Goal: Transaction & Acquisition: Obtain resource

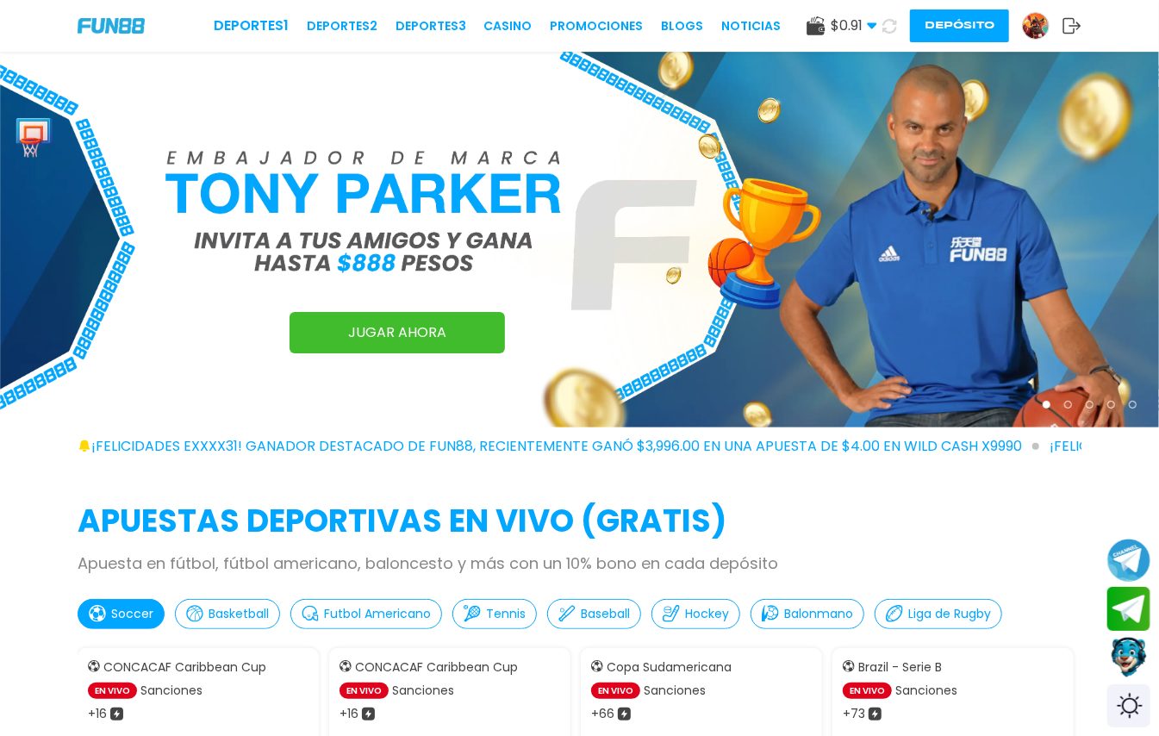
click at [876, 22] on button at bounding box center [890, 26] width 28 height 28
click at [875, 22] on button at bounding box center [890, 25] width 30 height 30
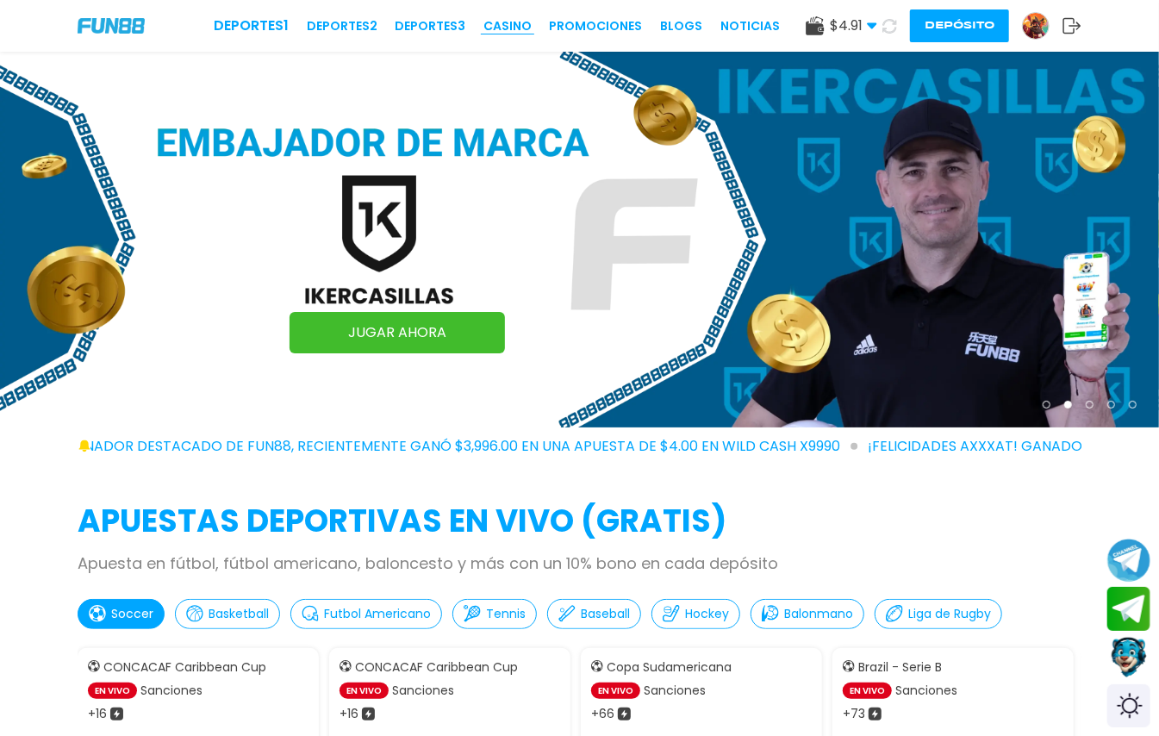
click at [515, 26] on link "CASINO" at bounding box center [507, 26] width 48 height 18
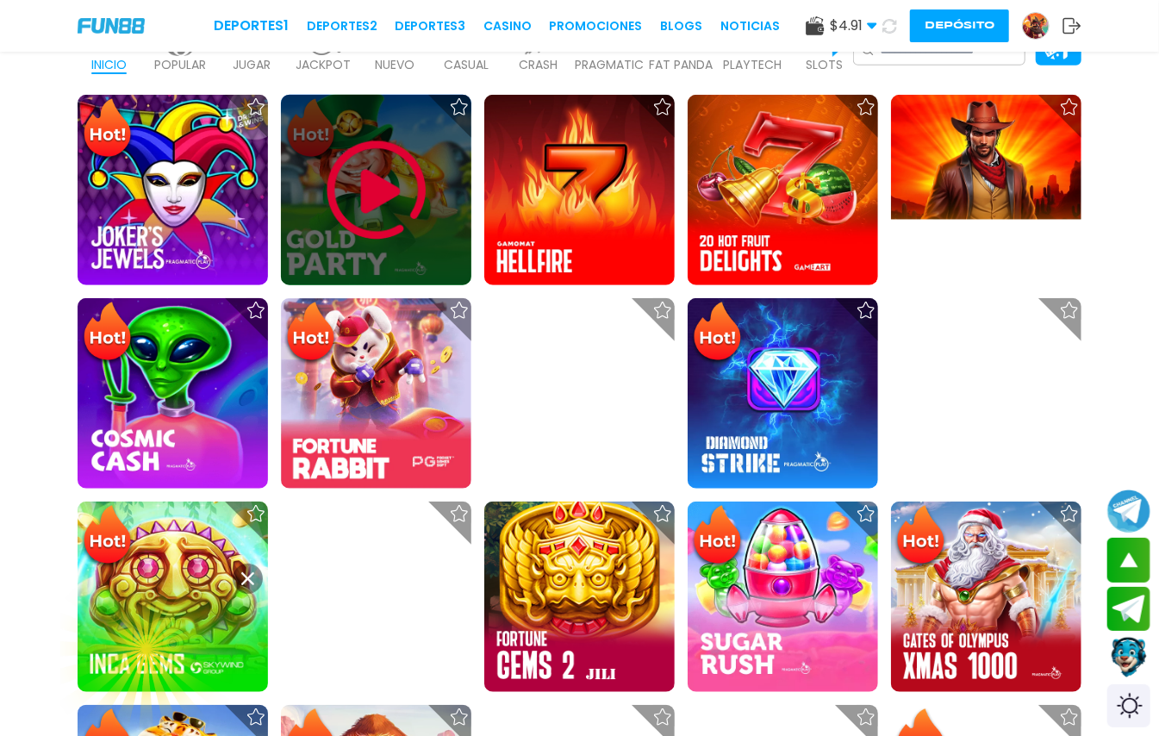
scroll to position [804, 0]
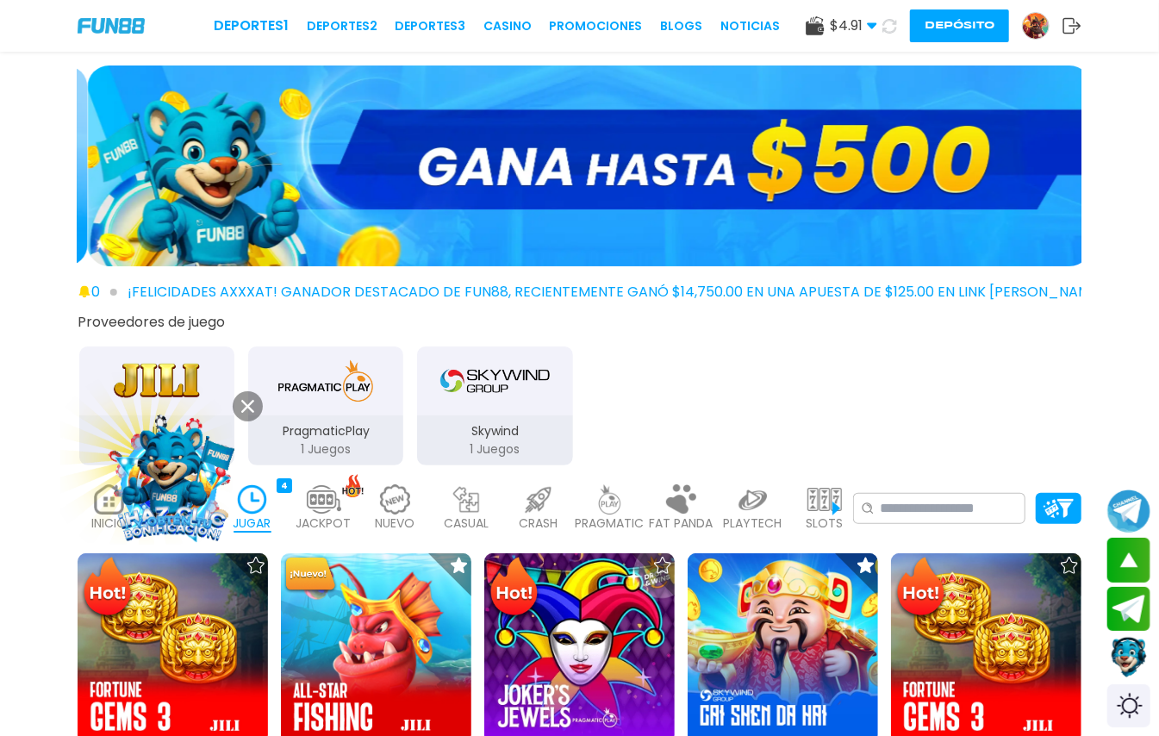
drag, startPoint x: 321, startPoint y: 171, endPoint x: 795, endPoint y: 169, distance: 474.0
click at [793, 169] on img at bounding box center [590, 165] width 1004 height 201
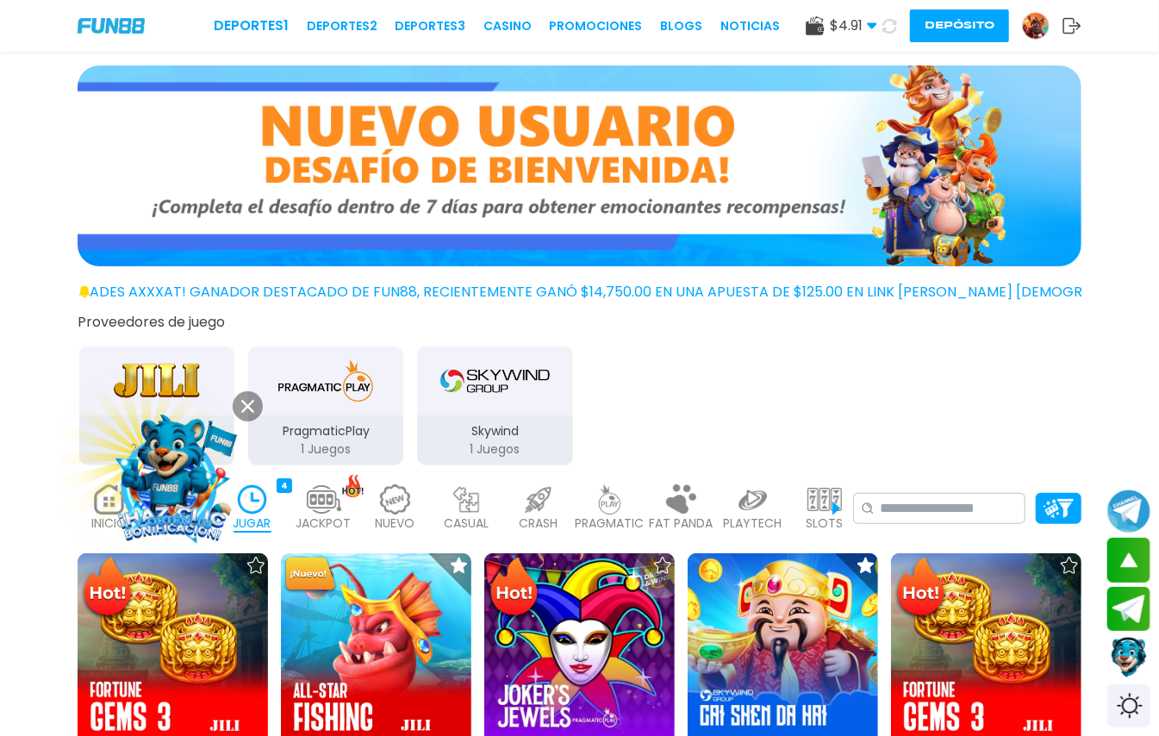
click at [734, 209] on img at bounding box center [580, 165] width 1004 height 201
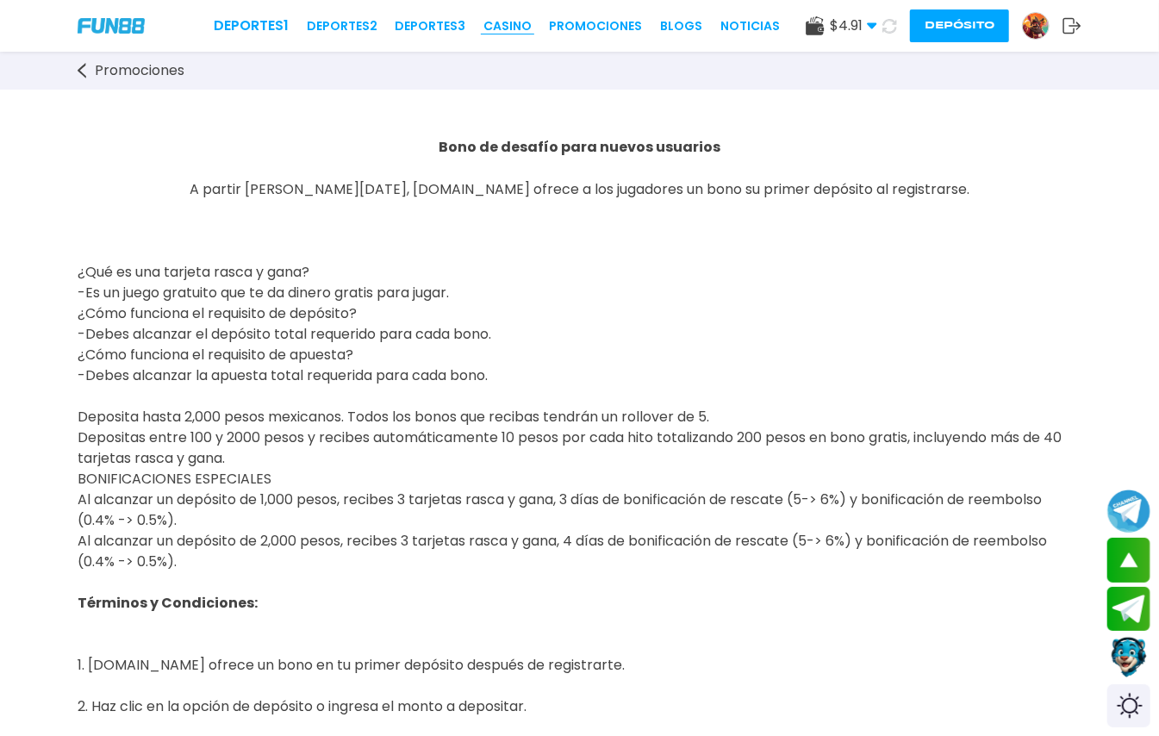
click at [495, 22] on link "CASINO" at bounding box center [507, 26] width 48 height 18
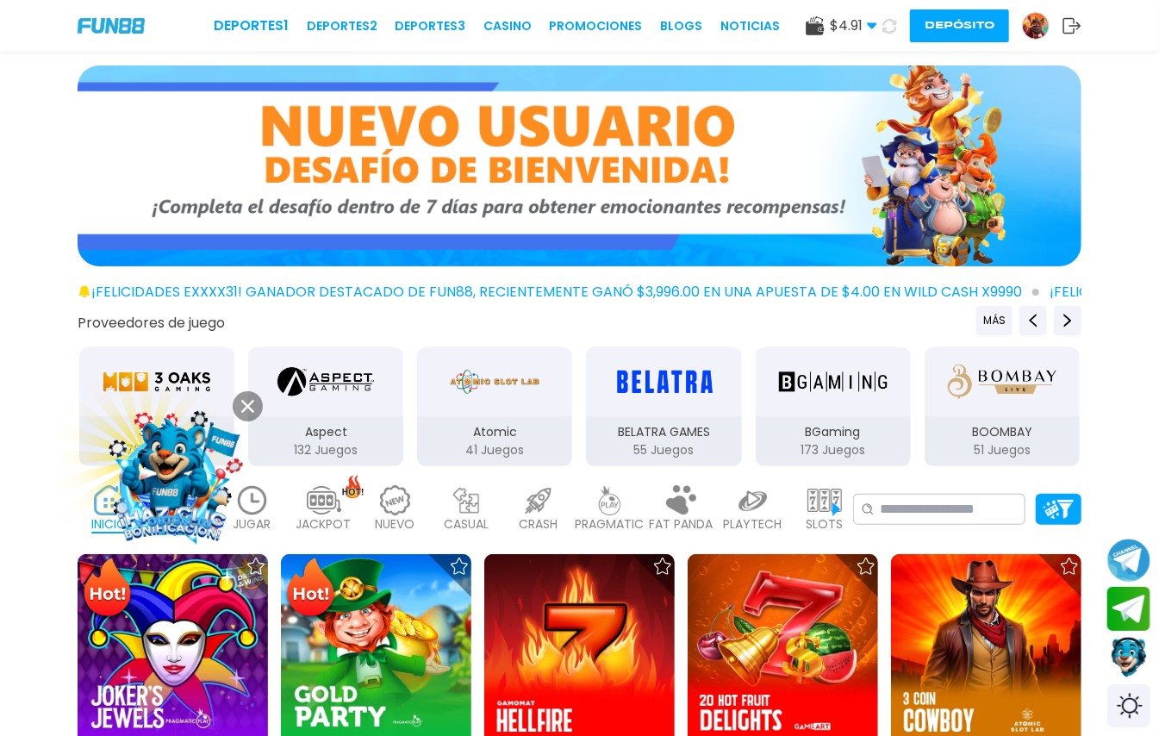
click at [266, 515] on img at bounding box center [252, 500] width 34 height 30
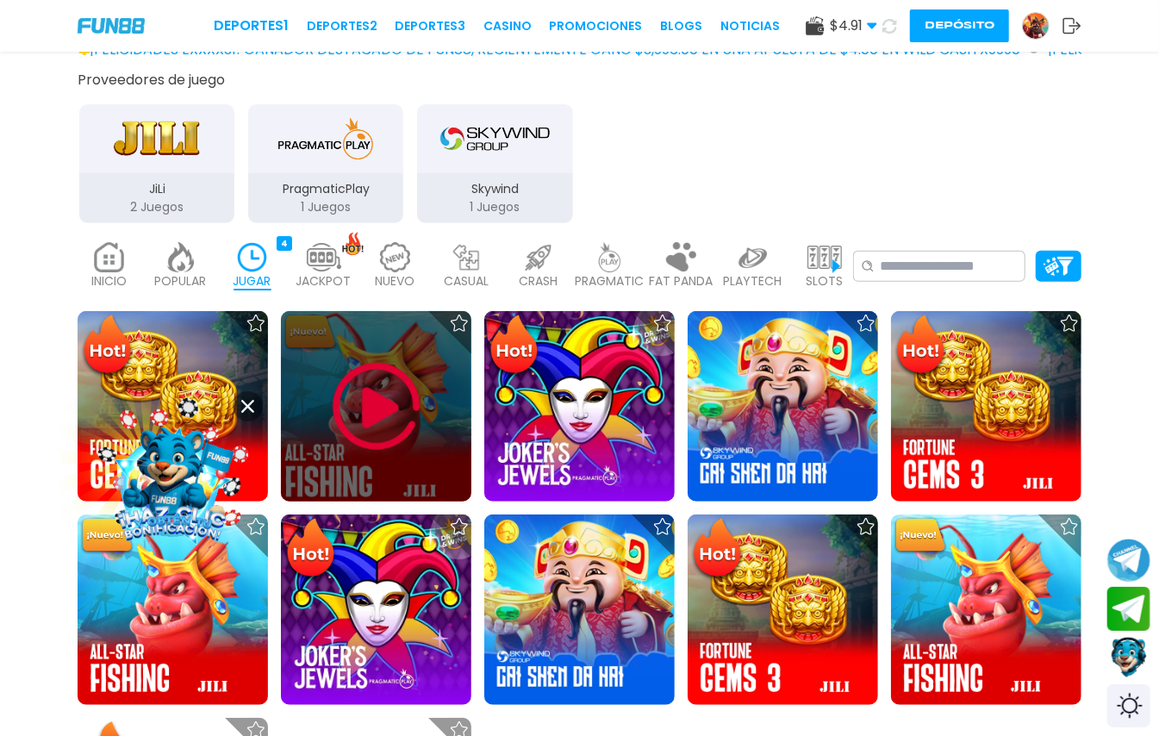
scroll to position [345, 0]
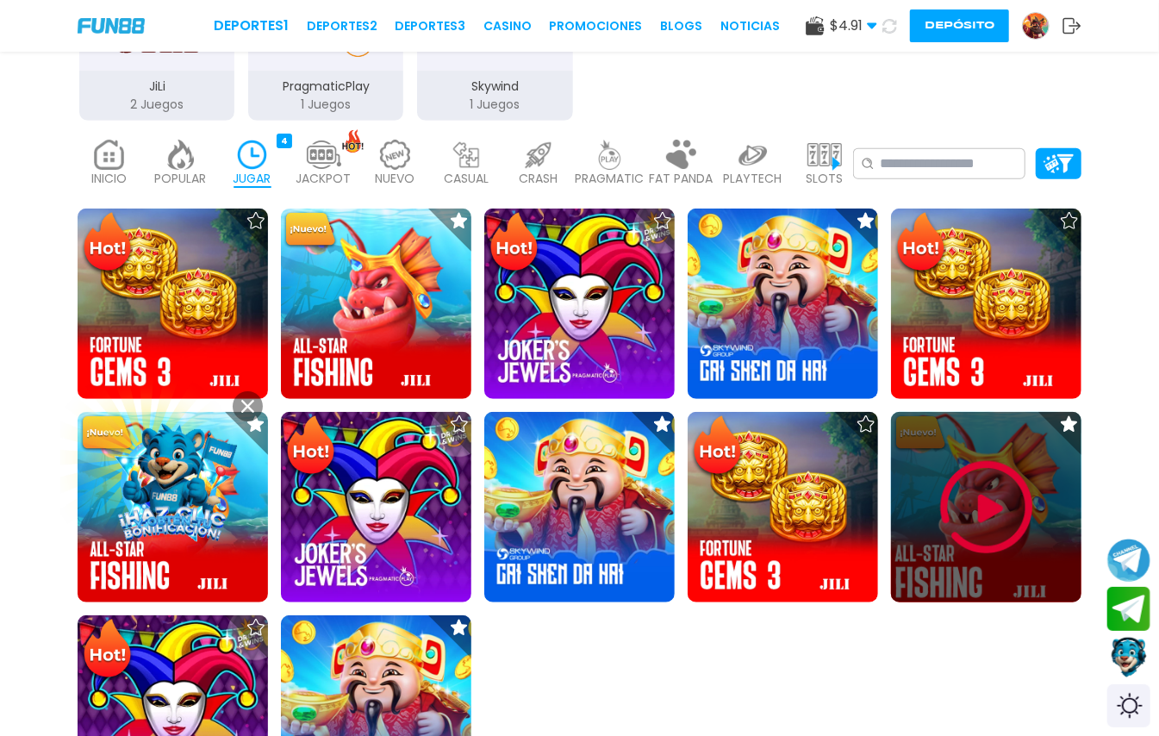
click at [1007, 559] on img at bounding box center [986, 507] width 103 height 103
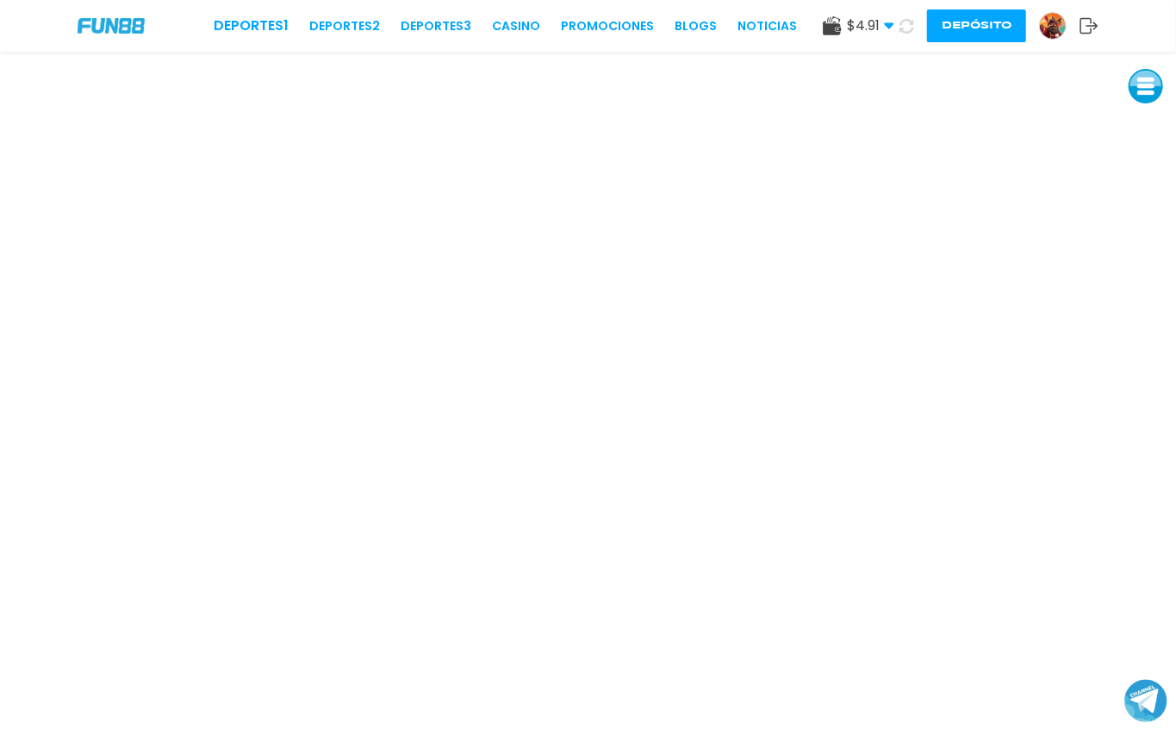
click at [1051, 22] on img at bounding box center [1053, 26] width 26 height 26
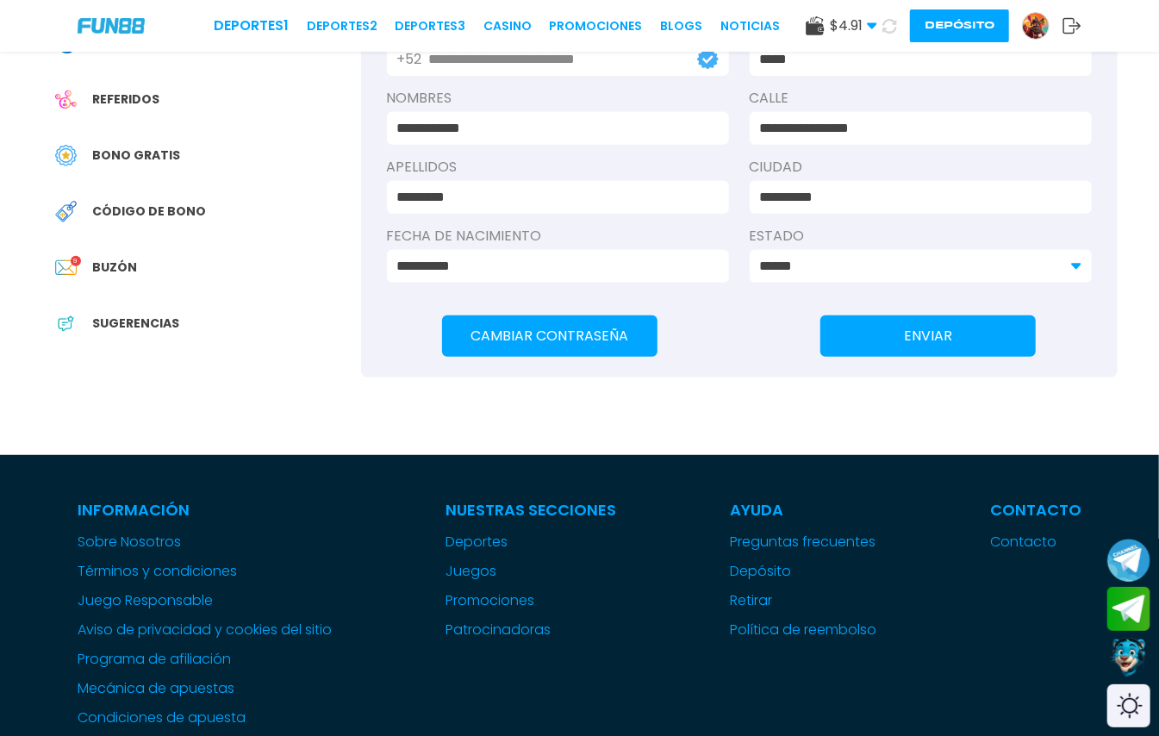
scroll to position [345, 0]
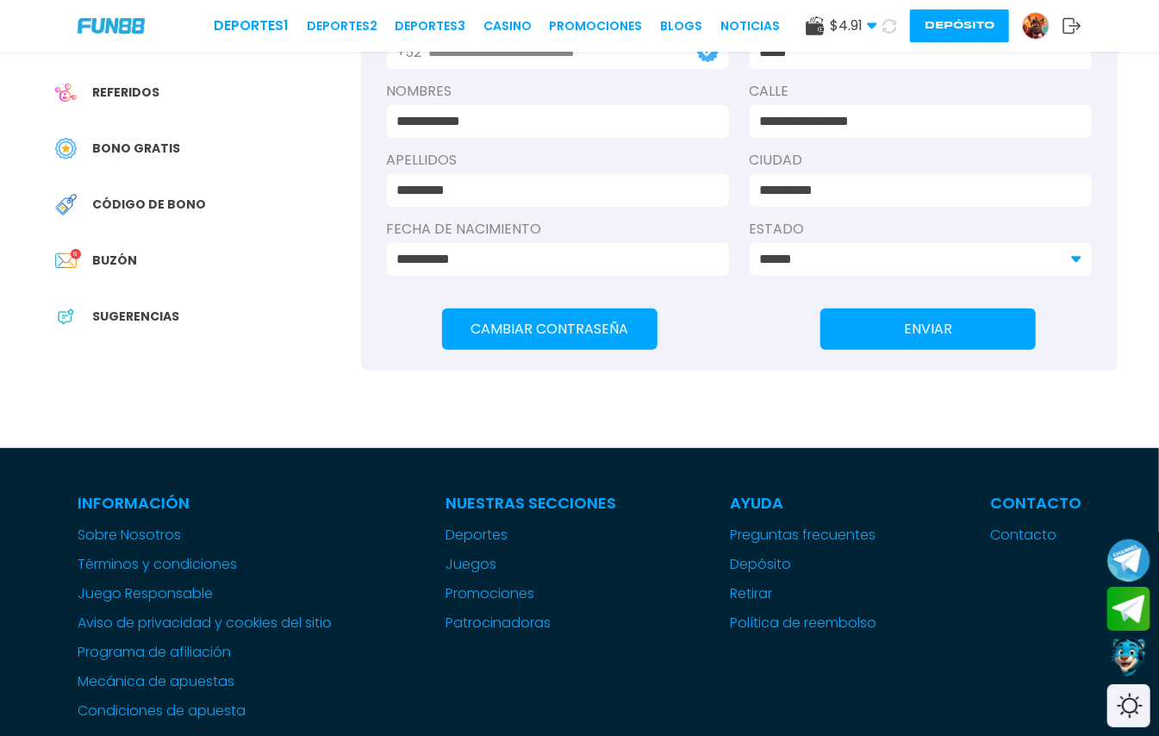
click at [143, 158] on span "Bono Gratis" at bounding box center [137, 149] width 88 height 18
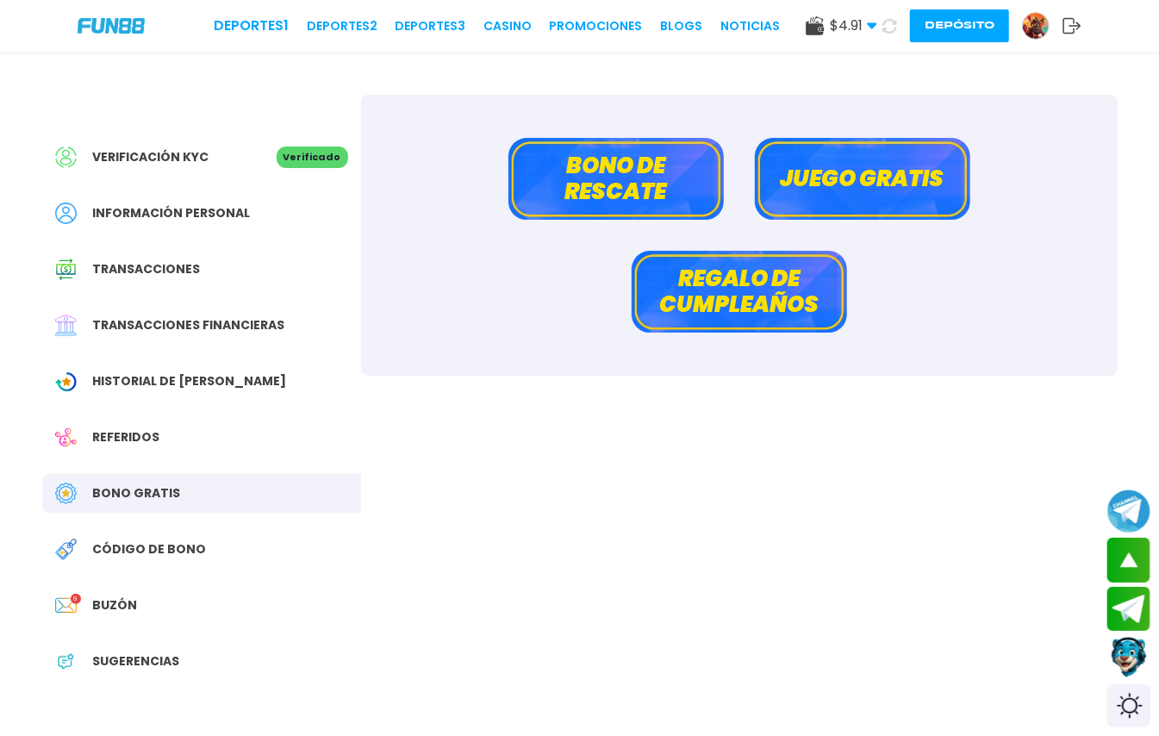
click at [590, 176] on button "Bono de rescate" at bounding box center [615, 179] width 215 height 82
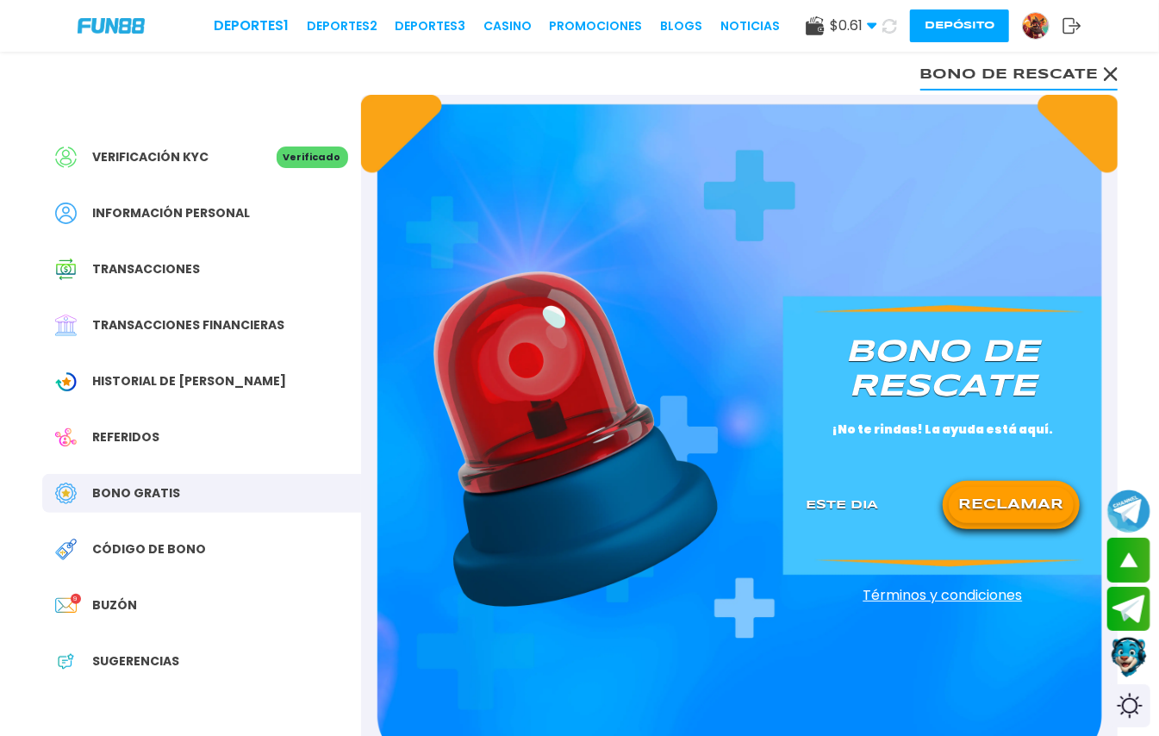
click at [965, 517] on button "RECLAMAR" at bounding box center [1011, 505] width 125 height 36
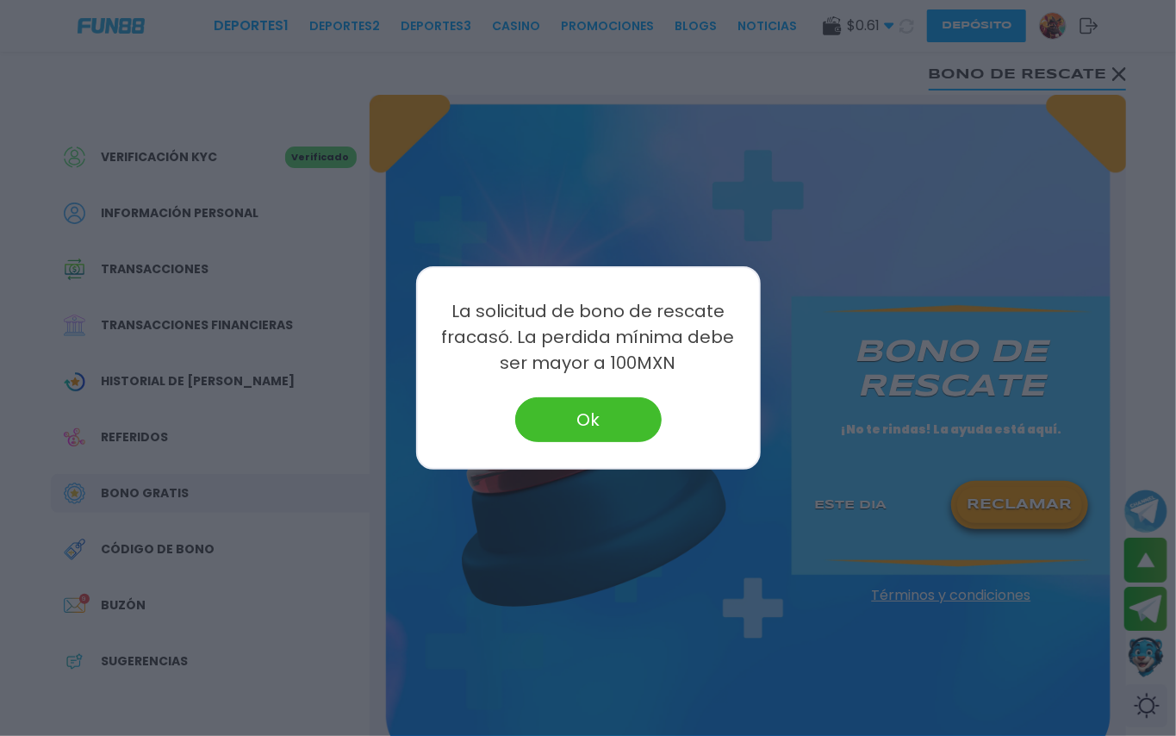
click at [577, 414] on button "Ok" at bounding box center [588, 419] width 147 height 45
